Goal: Information Seeking & Learning: Learn about a topic

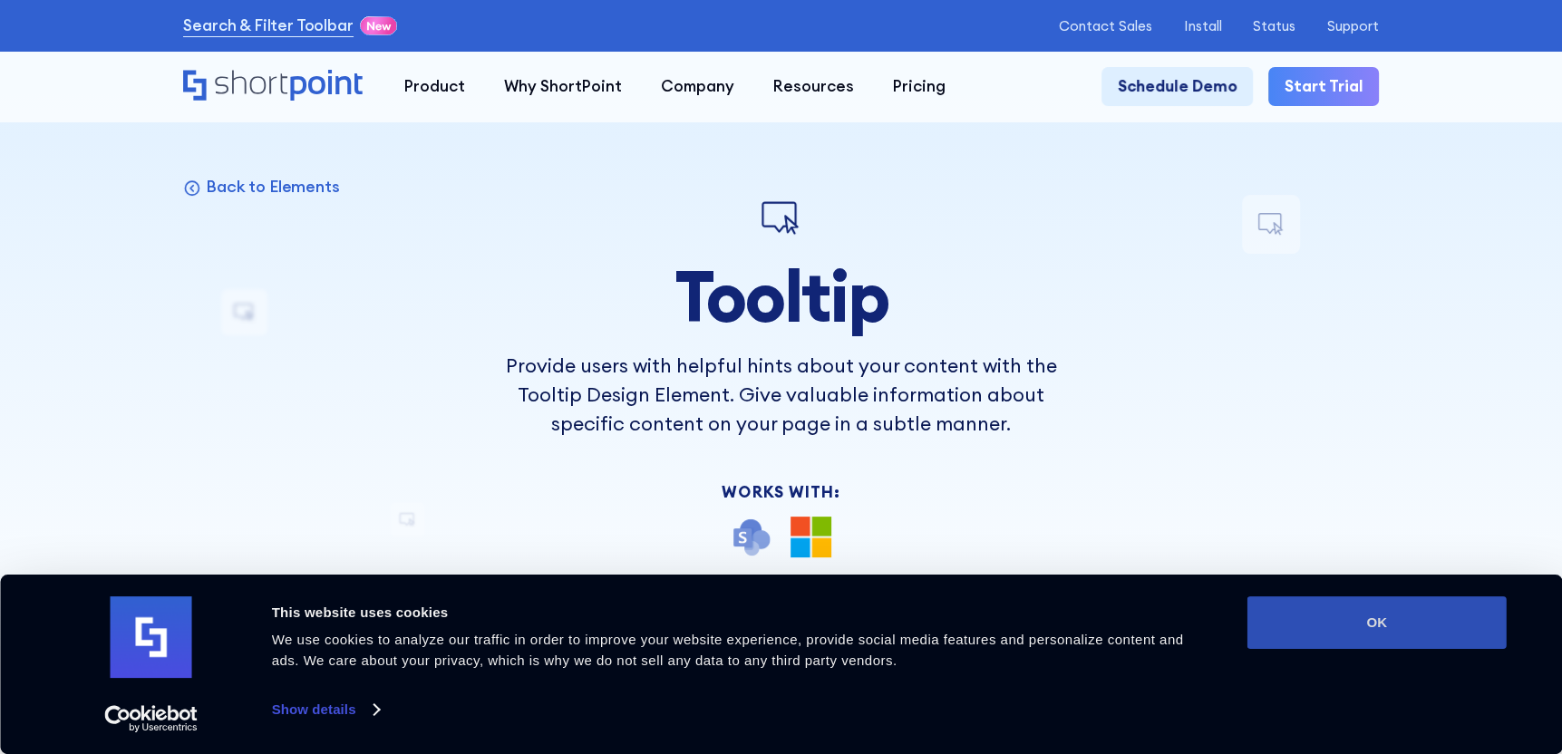
click at [1369, 618] on button "OK" at bounding box center [1376, 623] width 259 height 53
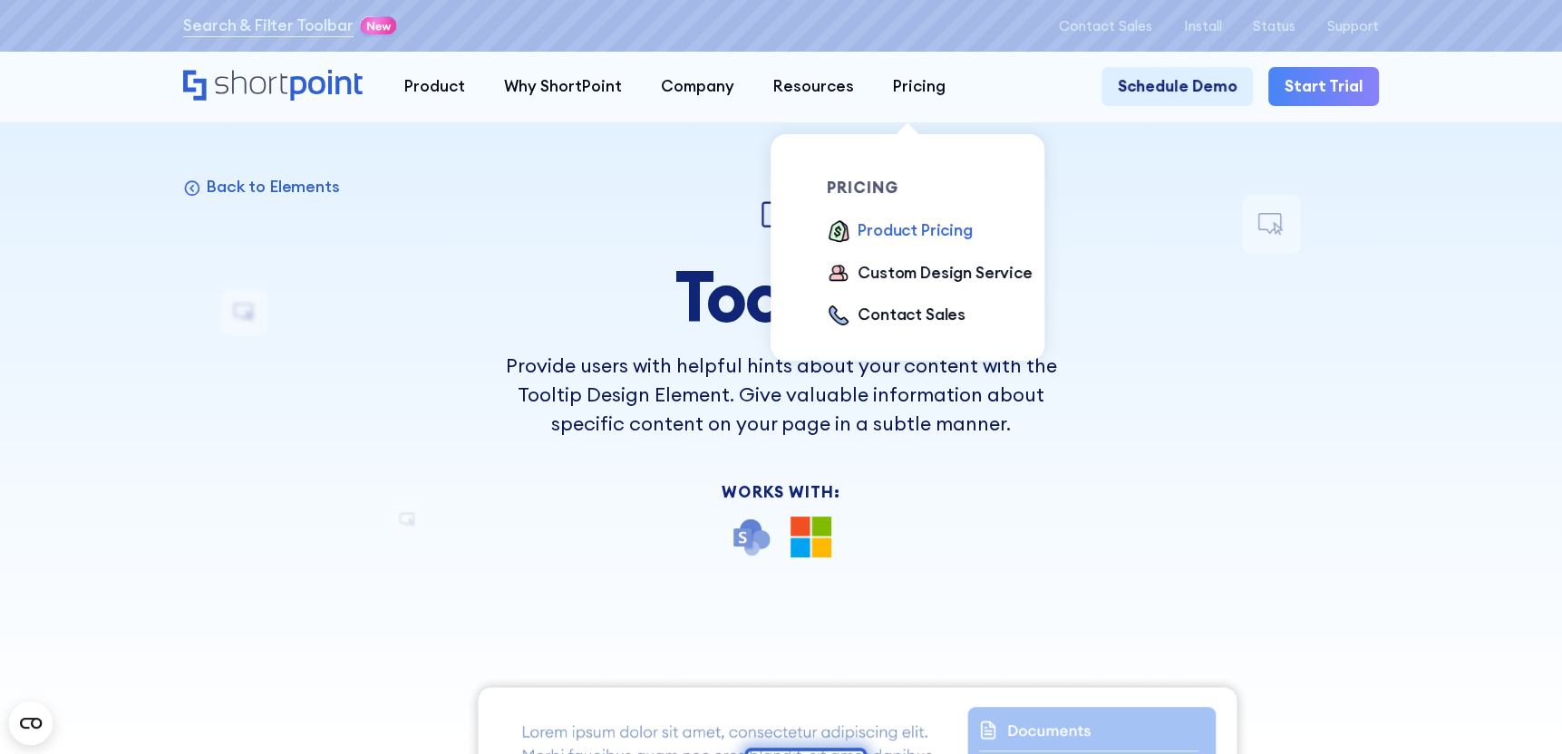
click at [909, 228] on div "Product Pricing" at bounding box center [915, 231] width 114 height 24
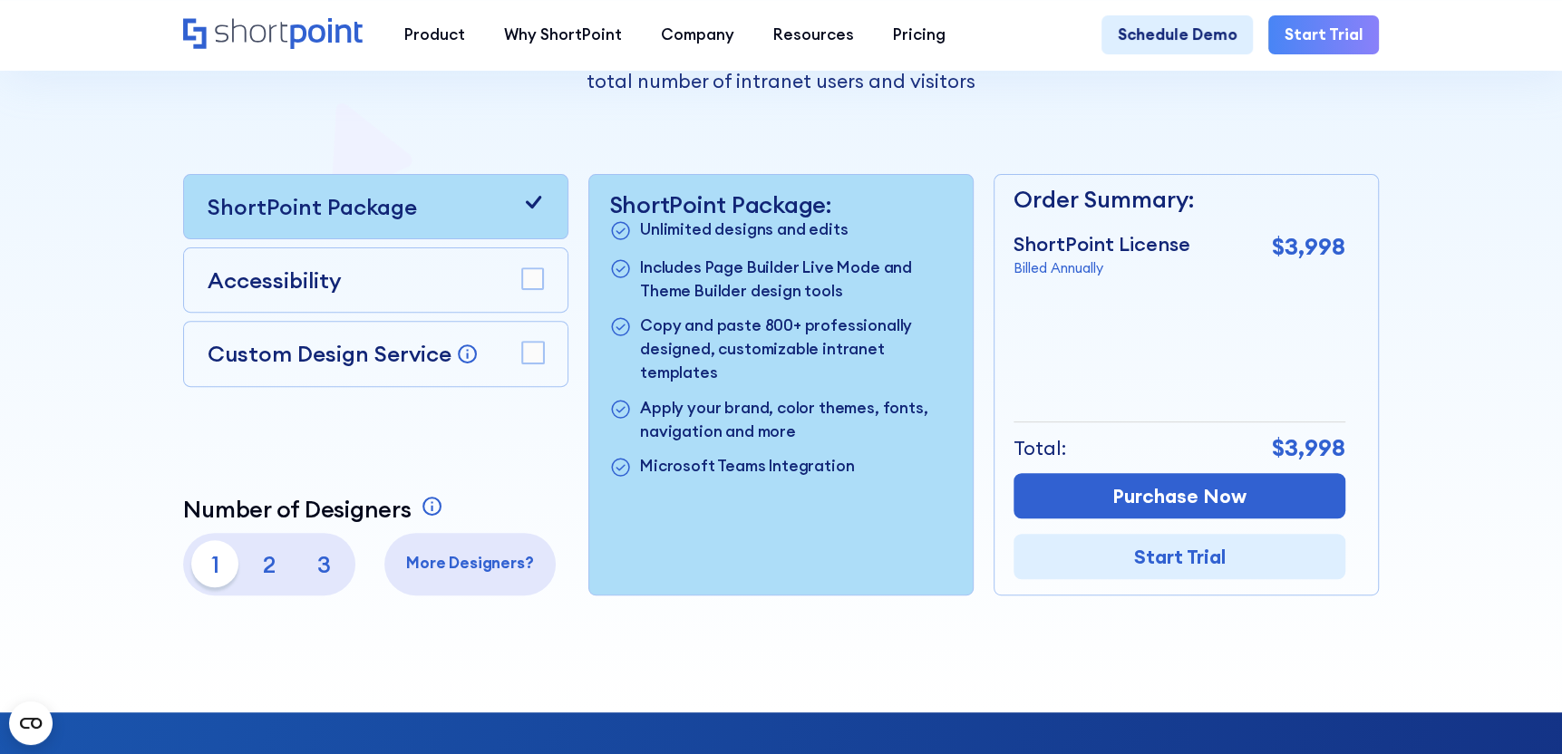
scroll to position [453, 0]
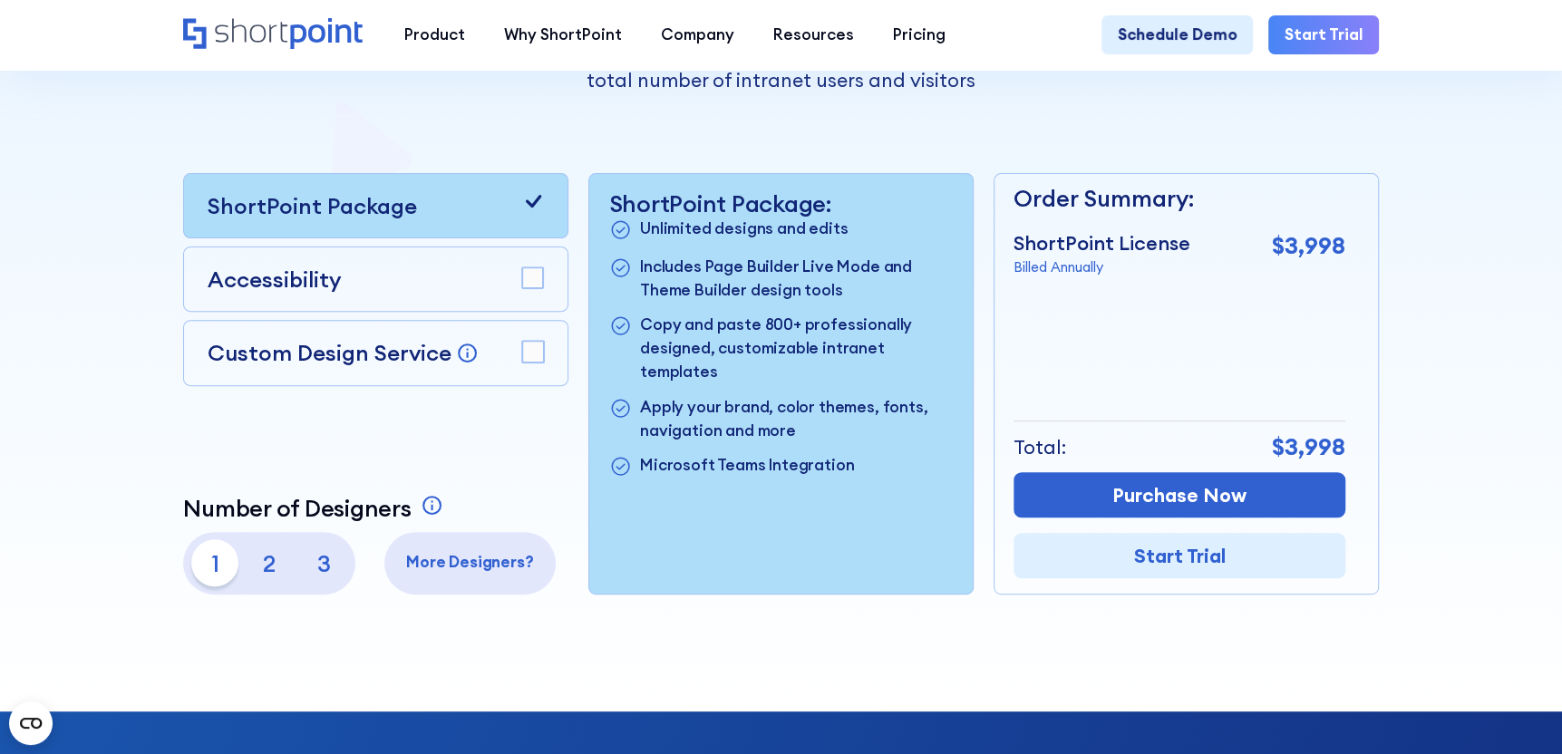
click at [263, 573] on p "2" at bounding box center [269, 562] width 47 height 47
click at [323, 576] on p "3" at bounding box center [324, 562] width 47 height 47
